Goal: Information Seeking & Learning: Learn about a topic

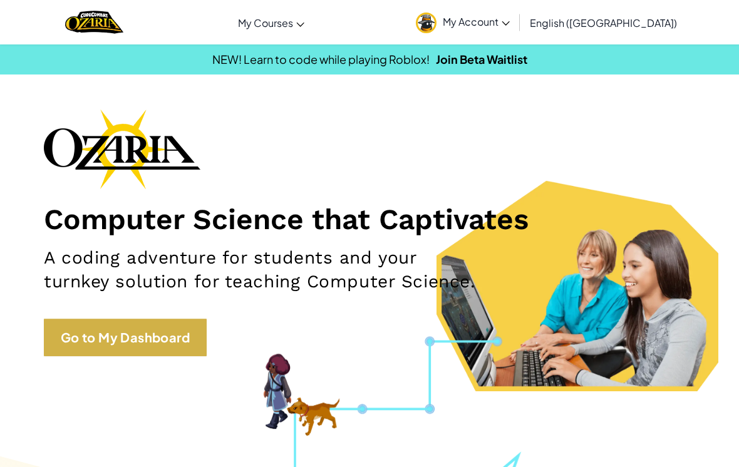
click at [63, 341] on link "Go to My Dashboard" at bounding box center [125, 338] width 163 height 38
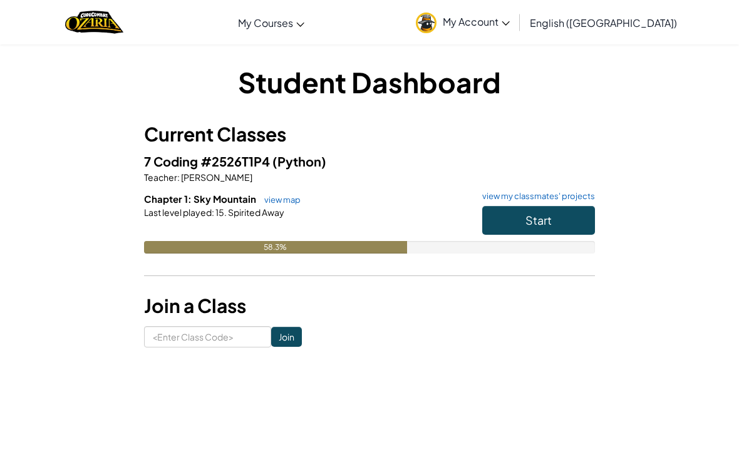
click at [557, 217] on button "Start" at bounding box center [538, 220] width 113 height 29
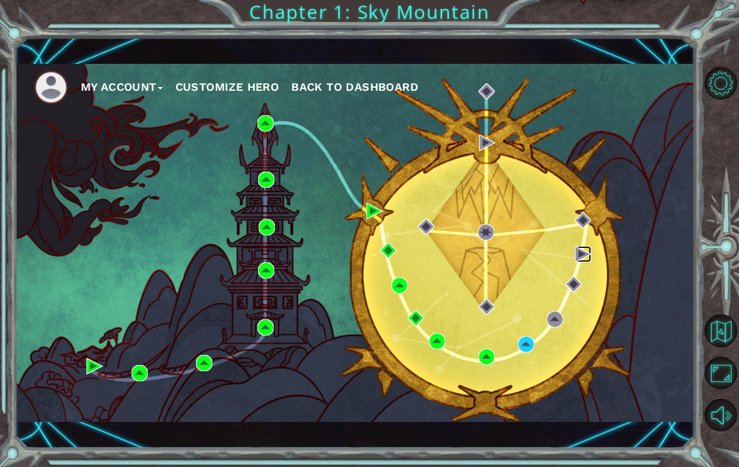
click at [576, 257] on img at bounding box center [583, 254] width 16 height 16
click at [590, 261] on img at bounding box center [583, 254] width 16 height 16
click at [584, 259] on img at bounding box center [583, 254] width 16 height 16
click at [575, 258] on img at bounding box center [583, 254] width 16 height 16
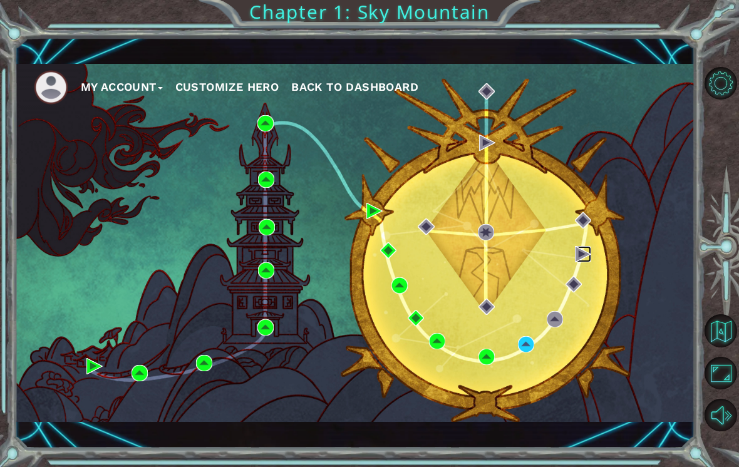
click at [587, 256] on img at bounding box center [583, 254] width 16 height 16
click at [589, 276] on div "My Account Customize Hero Back to Dashboard" at bounding box center [355, 243] width 680 height 359
click at [591, 275] on div "My Account Customize Hero Back to Dashboard" at bounding box center [355, 243] width 680 height 359
click at [582, 272] on div "My Account Customize Hero Back to Dashboard" at bounding box center [355, 243] width 680 height 359
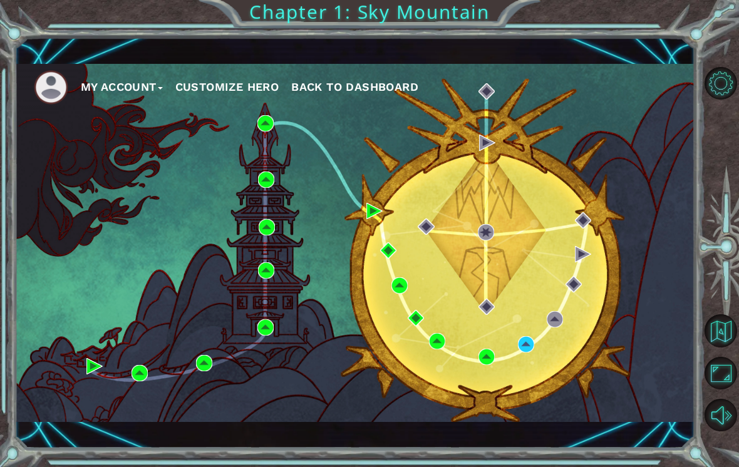
click at [483, 379] on div "My Account Customize Hero Back to Dashboard" at bounding box center [355, 243] width 680 height 359
click at [488, 377] on div "My Account Customize Hero Back to Dashboard" at bounding box center [355, 243] width 680 height 359
click at [473, 369] on div "My Account Customize Hero Back to Dashboard" at bounding box center [355, 243] width 680 height 359
click at [577, 289] on img at bounding box center [573, 284] width 16 height 16
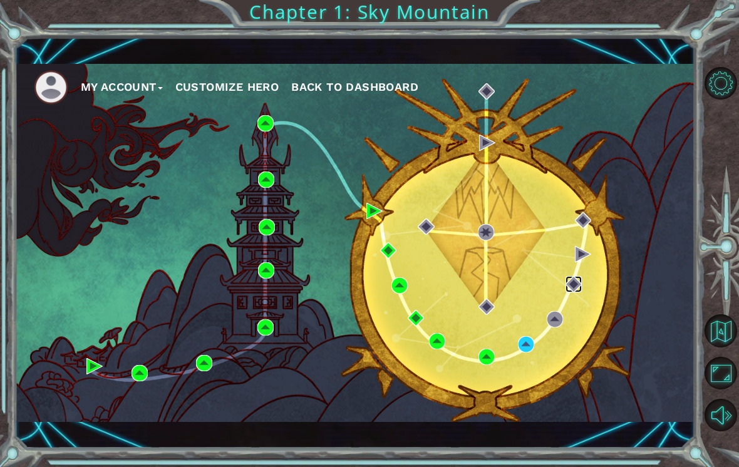
scroll to position [0, 0]
click at [569, 301] on div "My Account Customize Hero Back to Dashboard" at bounding box center [355, 243] width 680 height 359
click at [574, 314] on div "My Account Customize Hero Back to Dashboard" at bounding box center [355, 243] width 680 height 359
click at [582, 309] on div "My Account Customize Hero Back to Dashboard" at bounding box center [355, 243] width 680 height 359
click at [81, 381] on div "My Account Customize Hero Back to Dashboard" at bounding box center [355, 243] width 680 height 359
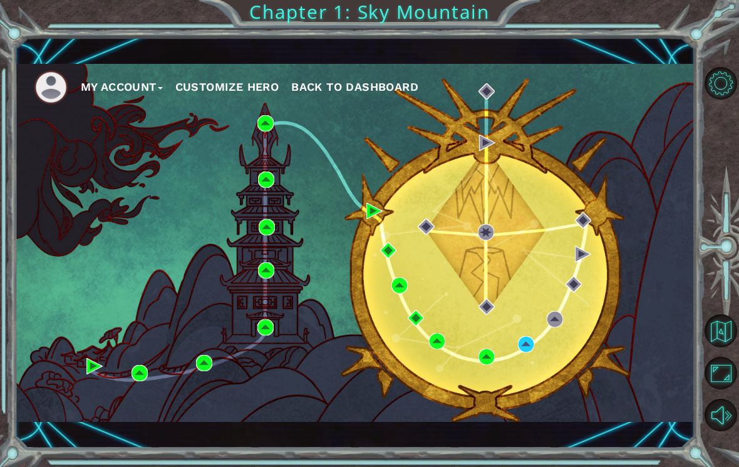
click at [82, 388] on div "My Account Customize Hero Back to Dashboard" at bounding box center [355, 243] width 680 height 359
click at [95, 392] on div "My Account Customize Hero Back to Dashboard" at bounding box center [355, 243] width 680 height 359
click at [94, 394] on div "My Account Customize Hero Back to Dashboard" at bounding box center [355, 243] width 680 height 359
click at [105, 389] on div "My Account Customize Hero Back to Dashboard" at bounding box center [355, 243] width 680 height 359
click at [105, 393] on div "My Account Customize Hero Back to Dashboard" at bounding box center [355, 243] width 680 height 359
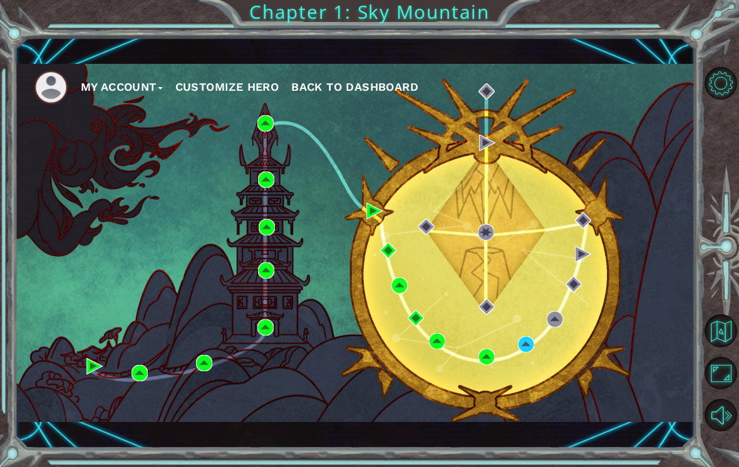
click at [110, 389] on div "My Account Customize Hero Back to Dashboard" at bounding box center [355, 243] width 680 height 359
click at [555, 351] on div "My Account Customize Hero Back to Dashboard" at bounding box center [355, 243] width 680 height 359
click at [583, 322] on div "My Account Customize Hero Back to Dashboard" at bounding box center [355, 243] width 680 height 359
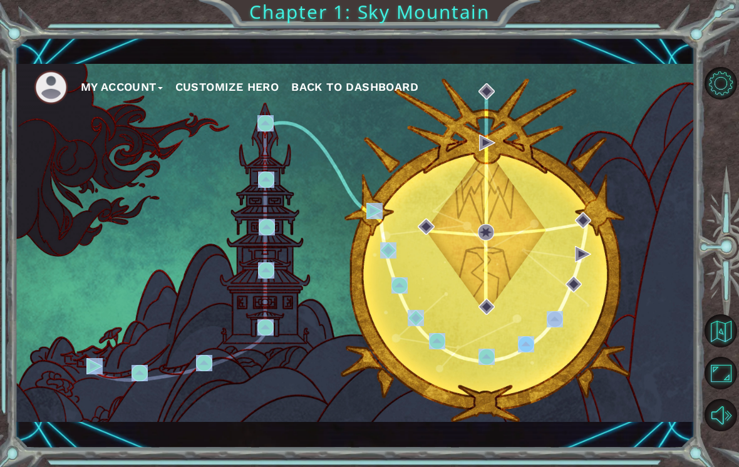
click at [565, 306] on div "My Account Customize Hero Back to Dashboard" at bounding box center [355, 243] width 680 height 359
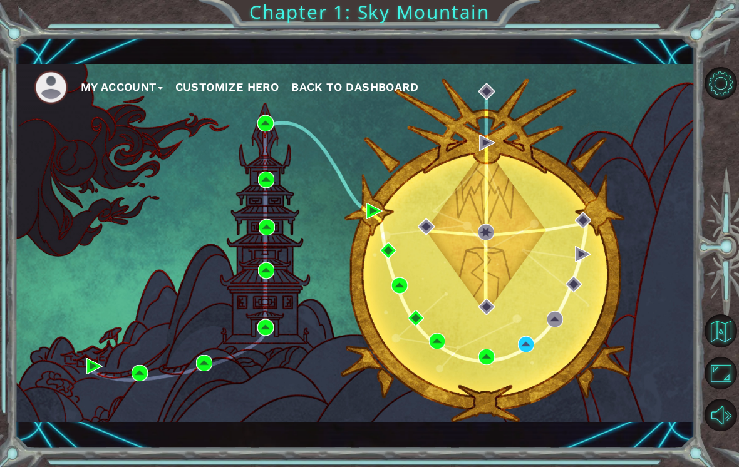
click at [610, 326] on div "My Account Customize Hero Back to Dashboard" at bounding box center [355, 243] width 680 height 359
click at [567, 312] on div "My Account Customize Hero Back to Dashboard" at bounding box center [355, 243] width 680 height 359
click at [567, 304] on div "My Account Customize Hero Back to Dashboard" at bounding box center [355, 243] width 680 height 359
click at [565, 304] on div "My Account Customize Hero Back to Dashboard" at bounding box center [355, 243] width 680 height 359
click at [620, 319] on div "My Account Customize Hero Back to Dashboard" at bounding box center [355, 243] width 680 height 359
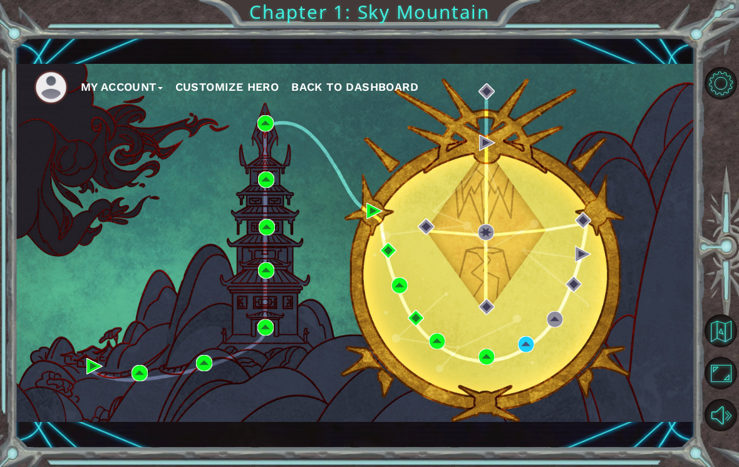
click at [563, 298] on div "My Account Customize Hero Back to Dashboard" at bounding box center [355, 243] width 680 height 359
click at [620, 346] on div "My Account Customize Hero Back to Dashboard" at bounding box center [355, 243] width 680 height 359
click at [571, 298] on div "My Account Customize Hero Back to Dashboard" at bounding box center [355, 243] width 680 height 359
click at [604, 326] on div "My Account Customize Hero Back to Dashboard" at bounding box center [355, 243] width 680 height 359
click at [548, 321] on img at bounding box center [555, 319] width 16 height 16
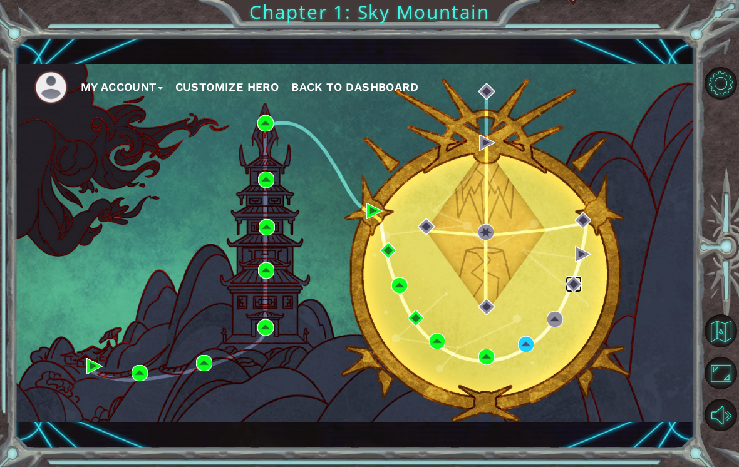
click at [575, 286] on img at bounding box center [573, 284] width 16 height 16
